Goal: Transaction & Acquisition: Purchase product/service

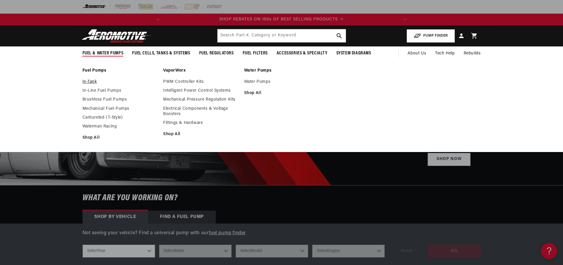
click at [82, 85] on link "In-Tank" at bounding box center [119, 81] width 75 height 5
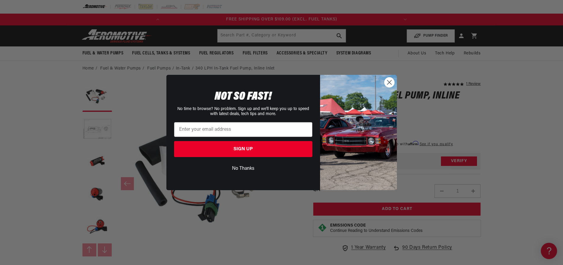
scroll to position [0, 351]
click at [387, 83] on circle "Close dialog" at bounding box center [389, 82] width 10 height 10
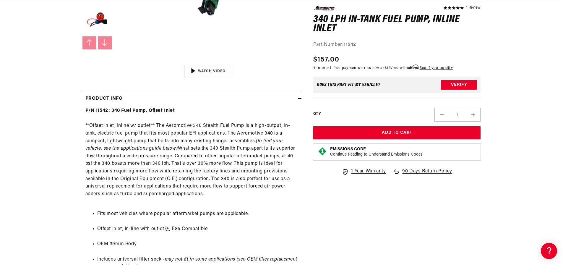
scroll to position [0, 0]
click at [82, 67] on button "Load image 6 in gallery view" at bounding box center [97, 53] width 30 height 30
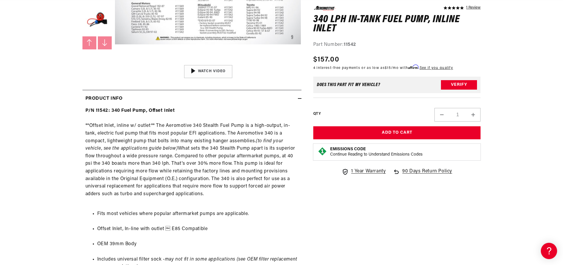
click at [82, 100] on button "Load image 7 in gallery view" at bounding box center [97, 85] width 30 height 30
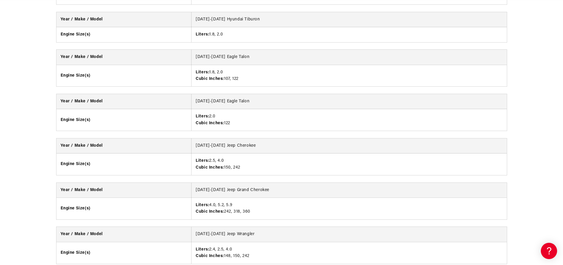
scroll to position [887, 0]
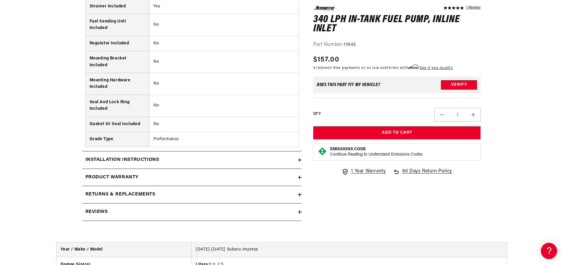
scroll to position [0, 0]
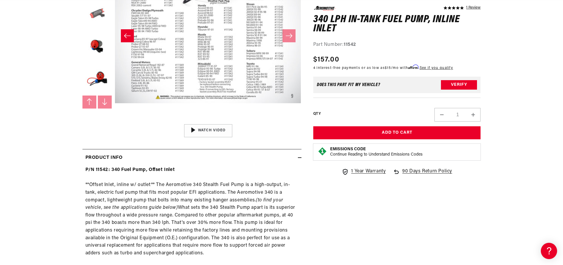
click at [82, 29] on button "Load image 3 in gallery view" at bounding box center [97, 14] width 30 height 30
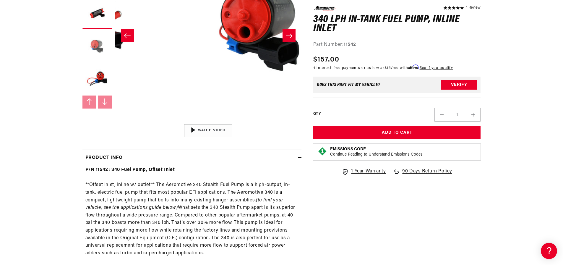
click at [82, 61] on button "Load image 4 in gallery view" at bounding box center [97, 47] width 30 height 30
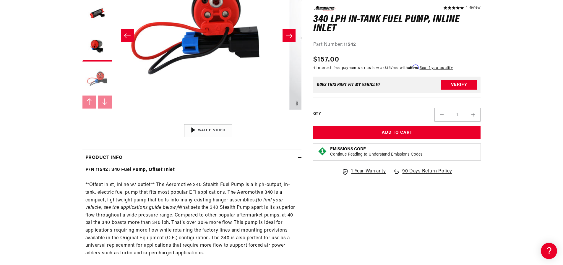
click at [82, 94] on button "Load image 5 in gallery view" at bounding box center [97, 79] width 30 height 30
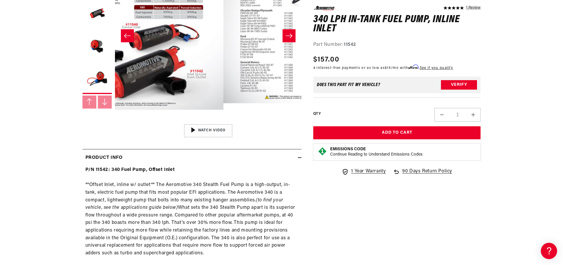
click at [82, 127] on button "Load image 6 in gallery view" at bounding box center [97, 112] width 30 height 30
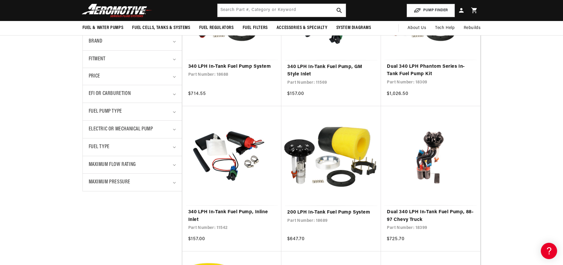
scroll to position [89, 0]
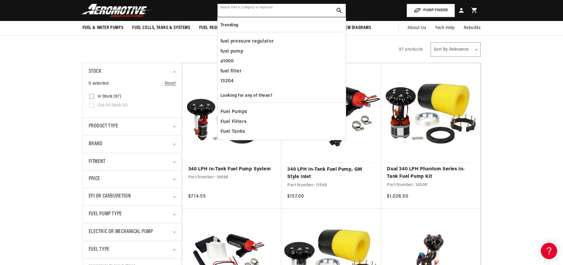
click at [218, 17] on input "text" at bounding box center [282, 10] width 128 height 13
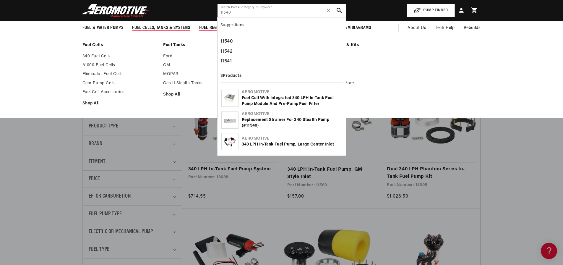
scroll to position [0, 0]
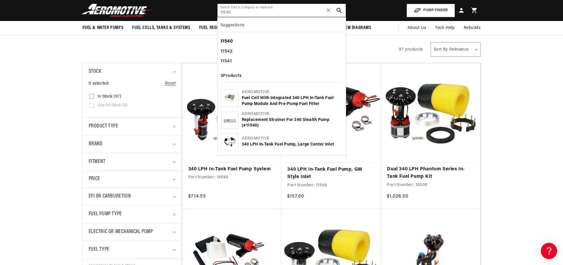
type input "11540"
click at [221, 45] on div "11540" at bounding box center [282, 42] width 122 height 10
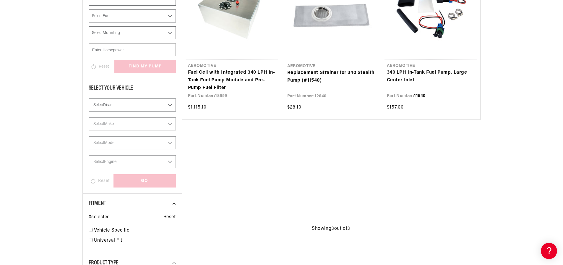
scroll to position [0, 351]
click at [437, 84] on link "340 LPH In-Tank Fuel Pump, Large Center Inlet" at bounding box center [430, 76] width 87 height 15
